Goal: Information Seeking & Learning: Learn about a topic

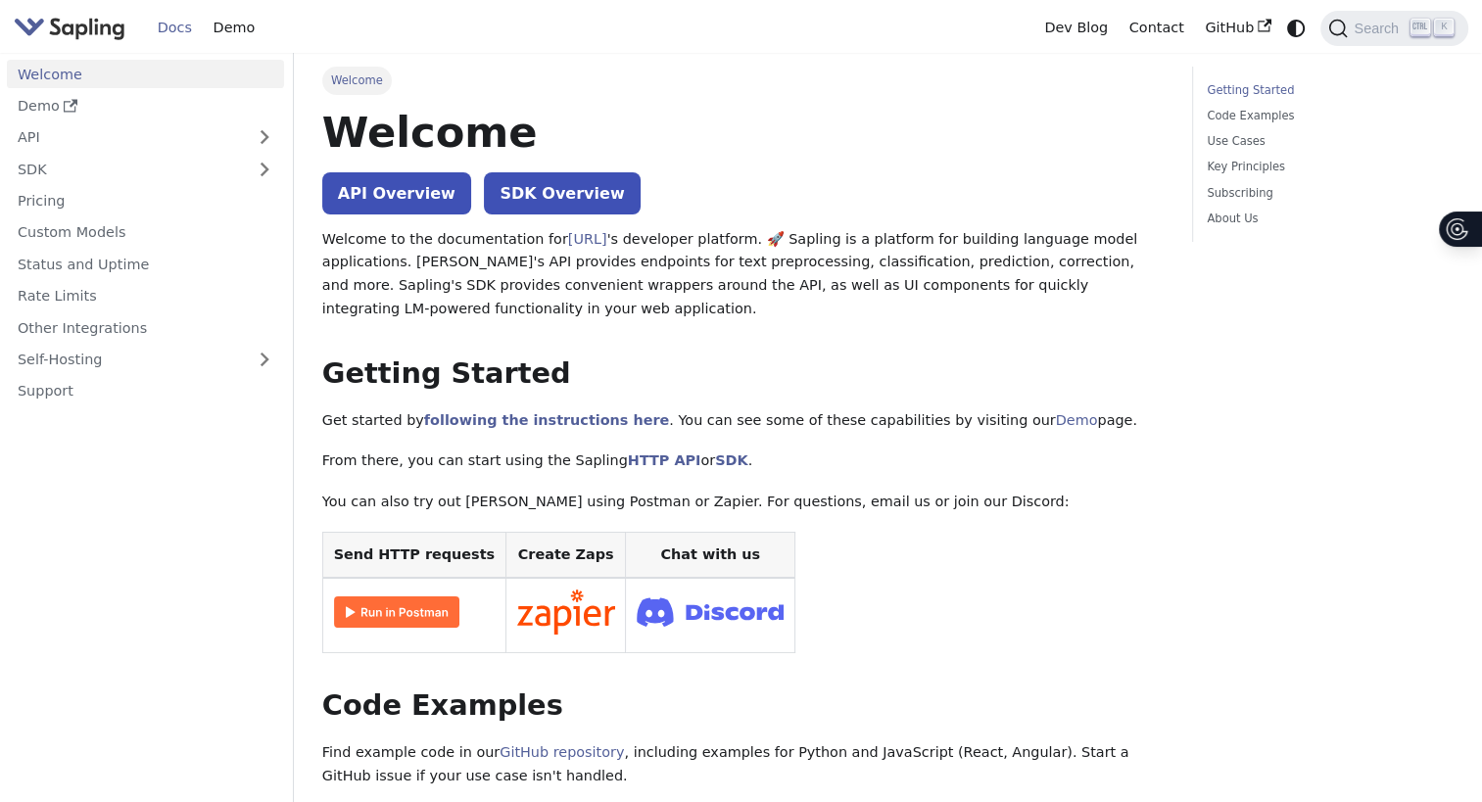
drag, startPoint x: 1462, startPoint y: 0, endPoint x: 838, endPoint y: 84, distance: 629.4
click at [838, 84] on ul "Welcome" at bounding box center [742, 80] width 841 height 27
click at [55, 110] on link "Demo" at bounding box center [145, 106] width 277 height 28
